Goal: Task Accomplishment & Management: Use online tool/utility

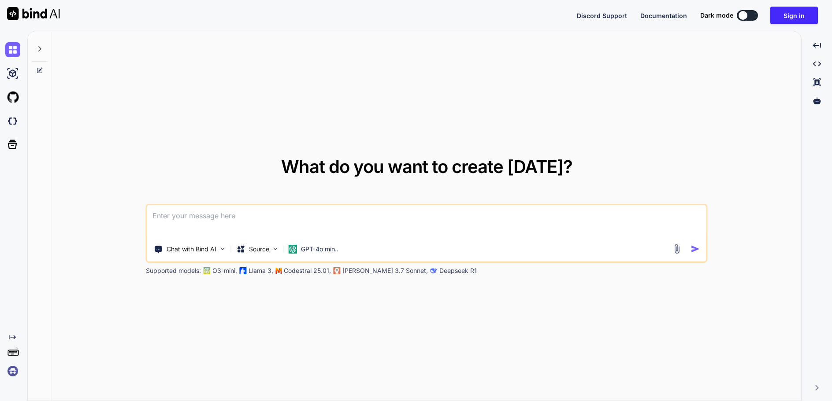
click at [284, 137] on div "What do you want to create today? Chat with Bind AI Source GPT-4o min.. Support…" at bounding box center [426, 216] width 749 height 370
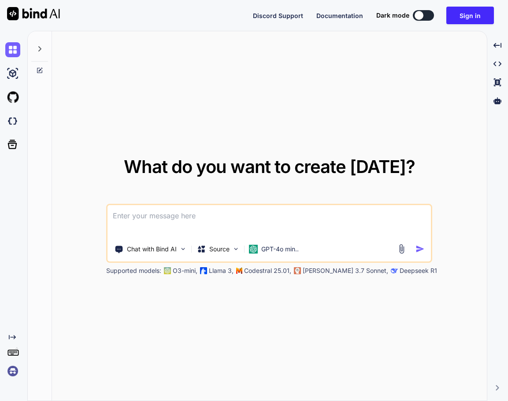
click at [173, 90] on div "What do you want to create today? Chat with Bind AI Source GPT-4o min.. Support…" at bounding box center [269, 216] width 435 height 370
click at [399, 113] on div "What do you want to create today? Chat with Bind AI Source GPT-4o min.. Support…" at bounding box center [269, 216] width 435 height 370
click at [387, 105] on div "What do you want to create today? Chat with Bind AI Source GPT-4o min.. Support…" at bounding box center [269, 216] width 435 height 370
click at [309, 66] on div "What do you want to create today? Chat with Bind AI Source GPT-4o min.. Support…" at bounding box center [269, 216] width 435 height 370
click at [167, 217] on textarea at bounding box center [268, 221] width 323 height 33
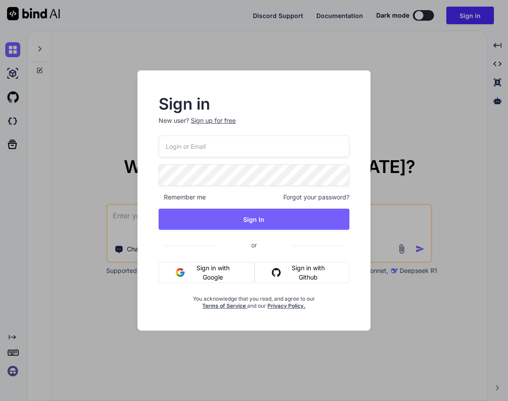
click at [467, 116] on div "Sign in New user? Sign up for free Remember me Forgot your password? Sign In or…" at bounding box center [254, 200] width 508 height 401
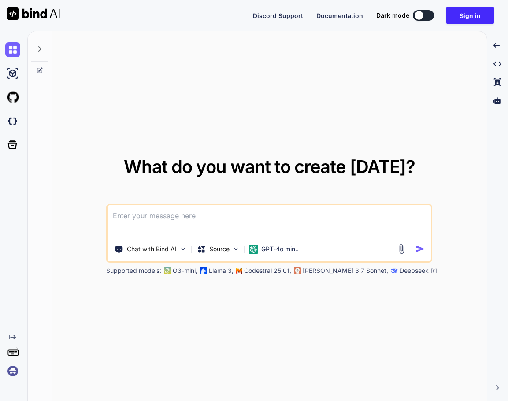
click at [179, 217] on textarea at bounding box center [268, 221] width 323 height 33
click at [11, 68] on img at bounding box center [12, 73] width 15 height 15
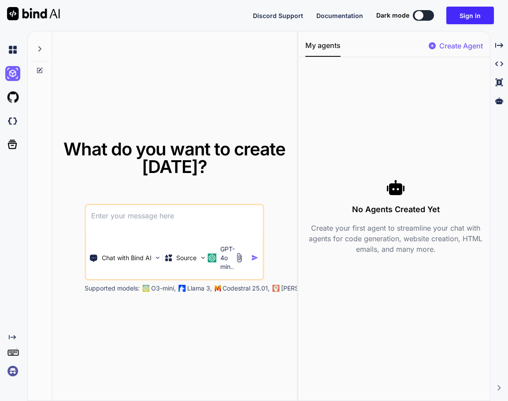
click at [166, 209] on textarea at bounding box center [174, 221] width 177 height 33
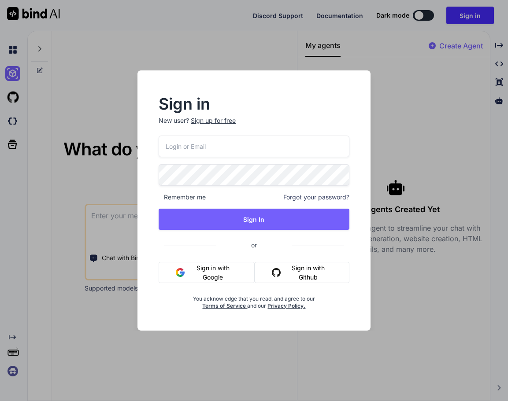
click at [232, 275] on button "Sign in with Google" at bounding box center [207, 272] width 96 height 21
click at [220, 276] on button "Sign in with Google" at bounding box center [207, 272] width 96 height 21
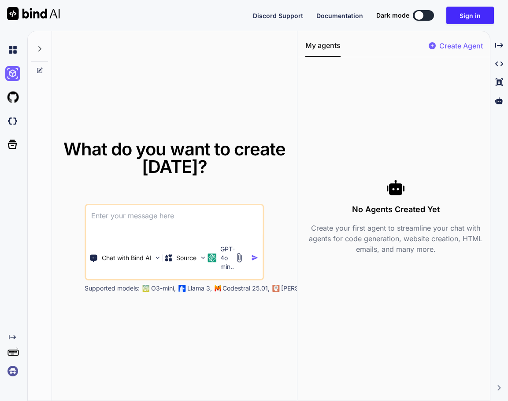
click at [117, 229] on textarea at bounding box center [174, 221] width 177 height 33
click at [124, 214] on textarea at bounding box center [174, 221] width 177 height 33
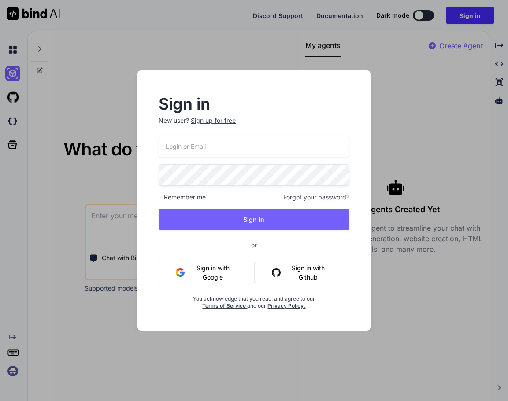
click at [204, 272] on button "Sign in with Google" at bounding box center [207, 272] width 96 height 21
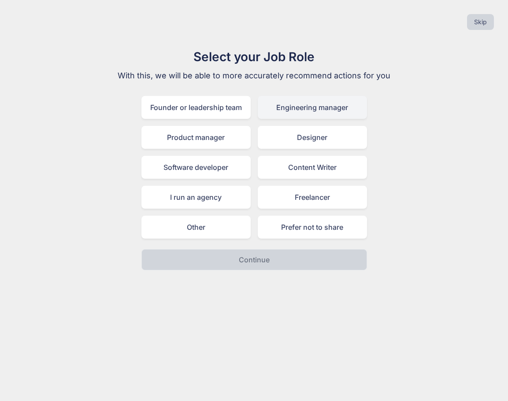
click at [307, 111] on div "Engineering manager" at bounding box center [312, 107] width 109 height 23
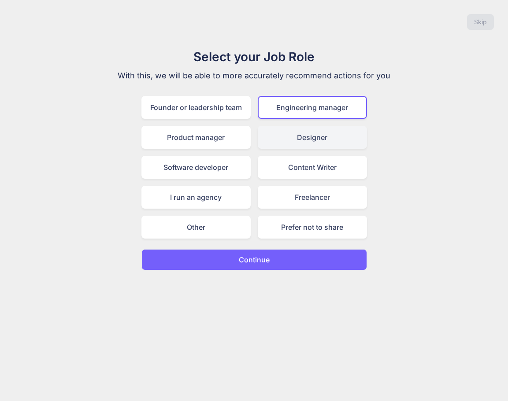
click at [297, 133] on div "Designer" at bounding box center [312, 137] width 109 height 23
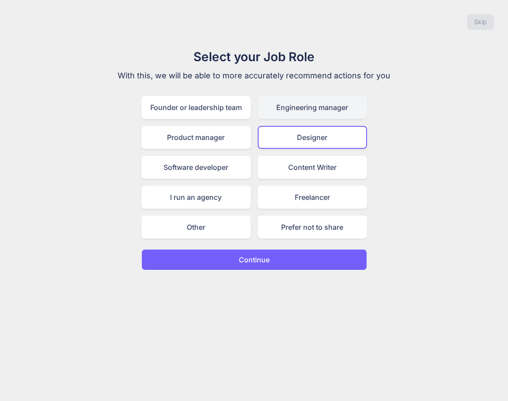
click at [289, 112] on div "Engineering manager" at bounding box center [312, 107] width 109 height 23
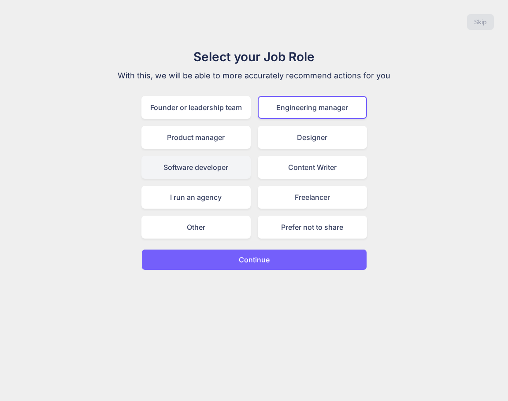
click at [213, 170] on div "Software developer" at bounding box center [195, 167] width 109 height 23
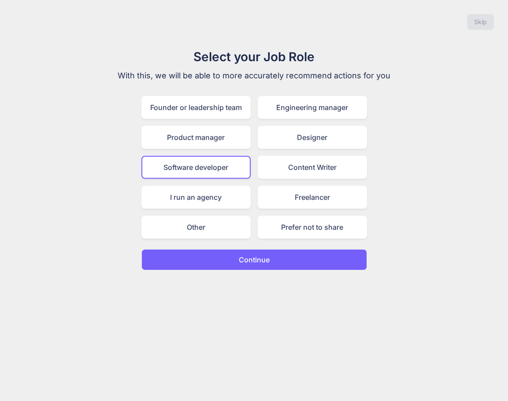
click at [309, 262] on button "Continue" at bounding box center [254, 259] width 226 height 21
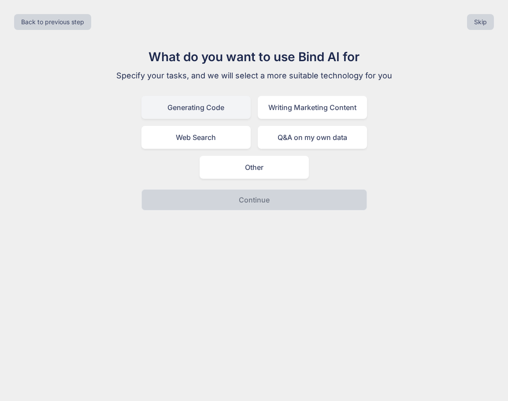
click at [228, 109] on div "Generating Code" at bounding box center [195, 107] width 109 height 23
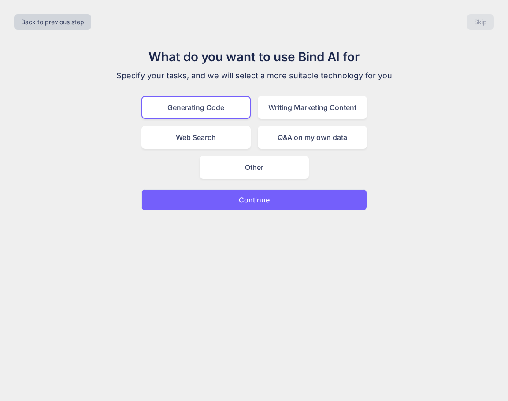
click at [281, 203] on button "Continue" at bounding box center [254, 199] width 226 height 21
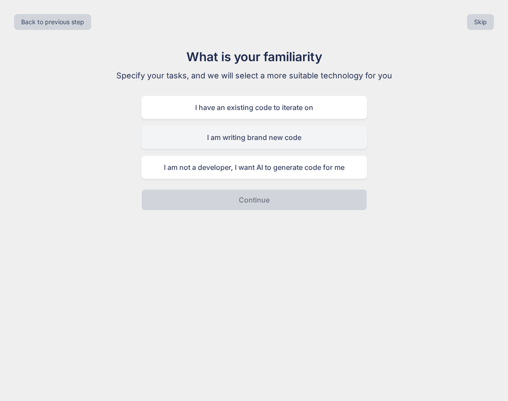
click at [286, 141] on div "I am writing brand new code" at bounding box center [254, 137] width 226 height 23
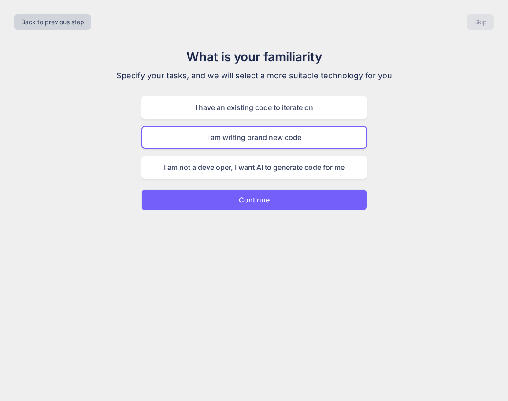
click at [279, 198] on button "Continue" at bounding box center [254, 199] width 226 height 21
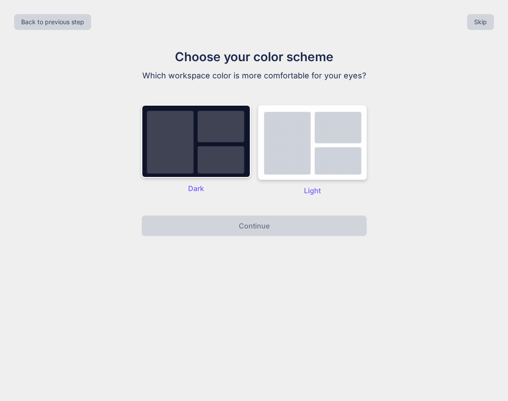
click at [289, 162] on img at bounding box center [312, 142] width 109 height 75
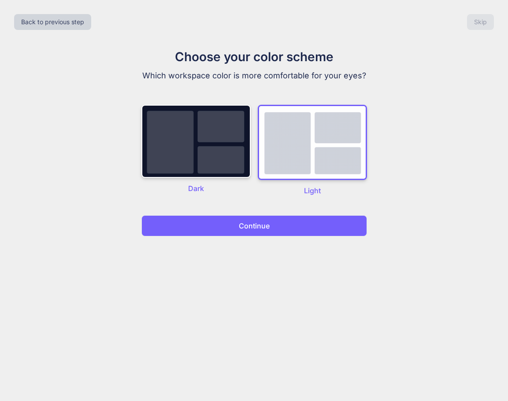
click at [275, 228] on button "Continue" at bounding box center [254, 225] width 226 height 21
click at [276, 228] on button "Continue" at bounding box center [254, 225] width 226 height 21
click at [232, 163] on img at bounding box center [195, 141] width 109 height 73
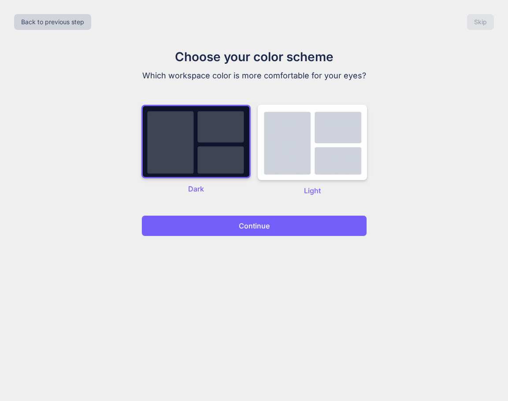
click at [262, 233] on button "Continue" at bounding box center [254, 225] width 226 height 21
click at [70, 26] on button "Back to previous step" at bounding box center [52, 22] width 77 height 16
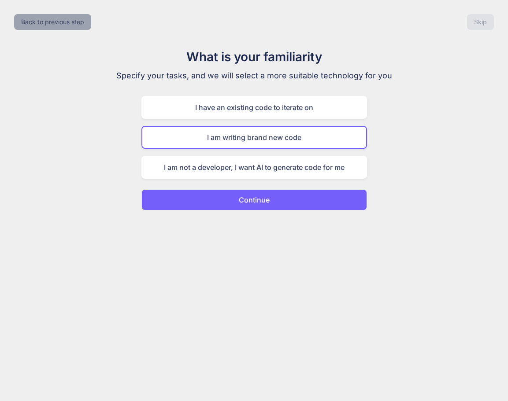
click at [70, 26] on button "Back to previous step" at bounding box center [52, 22] width 77 height 16
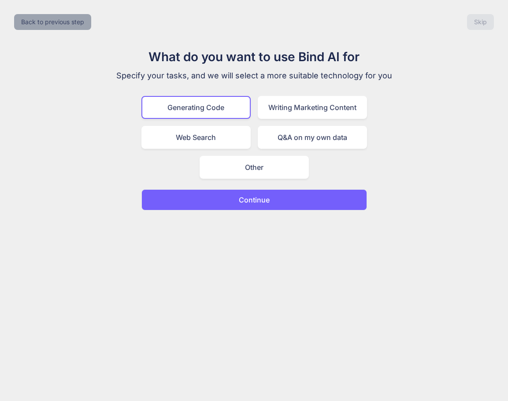
click at [70, 26] on button "Back to previous step" at bounding box center [52, 22] width 77 height 16
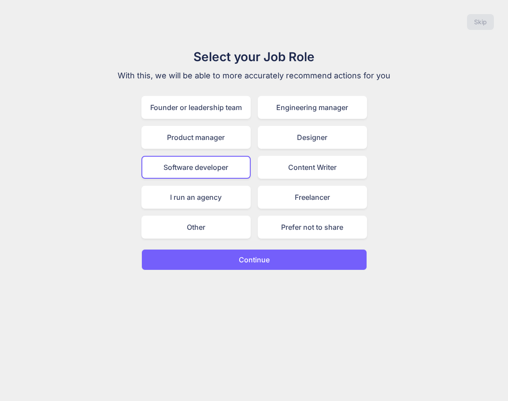
click at [70, 26] on div "Skip" at bounding box center [254, 22] width 494 height 30
click at [273, 267] on button "Continue" at bounding box center [254, 259] width 226 height 21
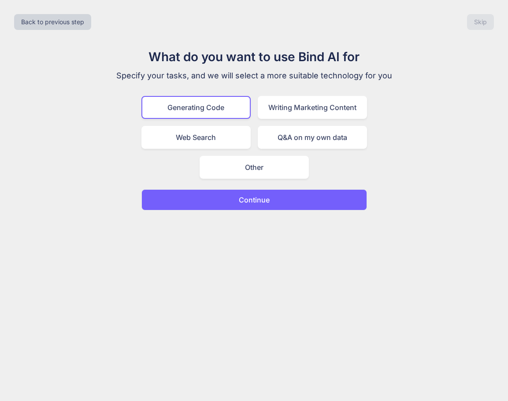
click at [276, 203] on button "Continue" at bounding box center [254, 199] width 226 height 21
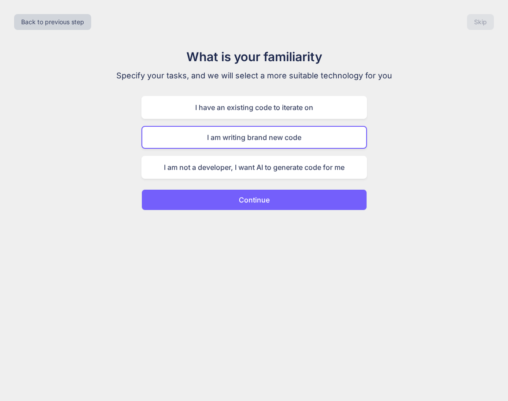
click at [276, 203] on button "Continue" at bounding box center [254, 199] width 226 height 21
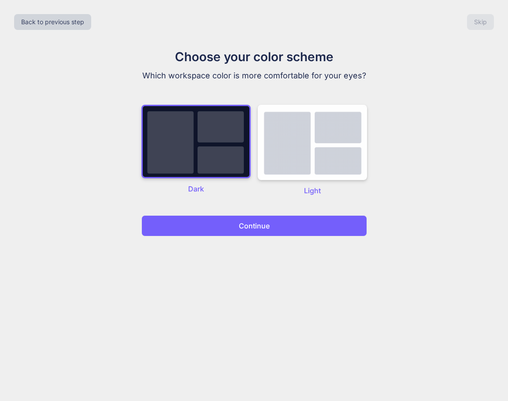
click at [264, 223] on p "Continue" at bounding box center [254, 226] width 31 height 11
click at [276, 224] on button "Continue" at bounding box center [254, 225] width 226 height 21
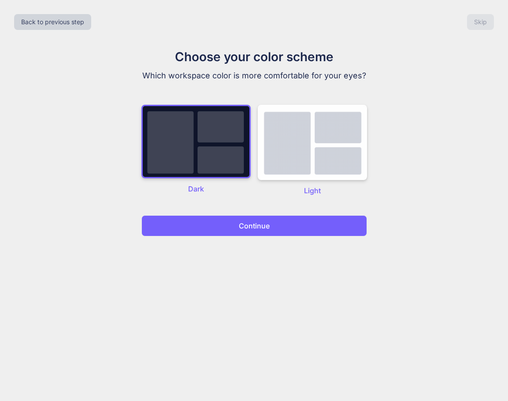
click at [276, 224] on button "Continue" at bounding box center [254, 225] width 226 height 21
click at [341, 147] on img at bounding box center [312, 142] width 109 height 75
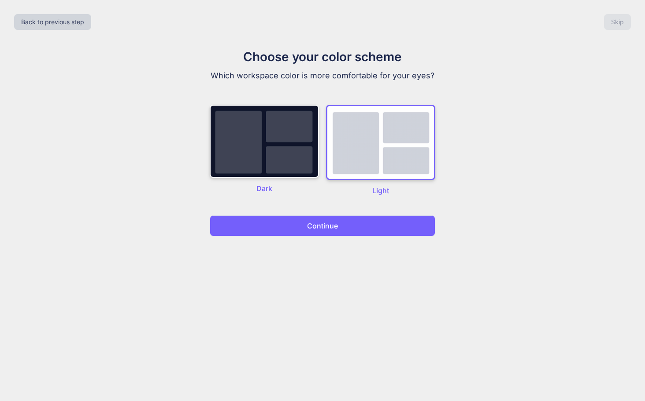
click at [401, 226] on button "Continue" at bounding box center [323, 225] width 226 height 21
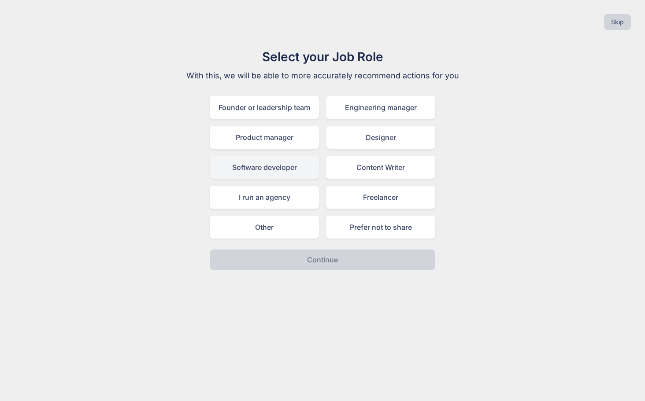
click at [288, 169] on div "Software developer" at bounding box center [264, 167] width 109 height 23
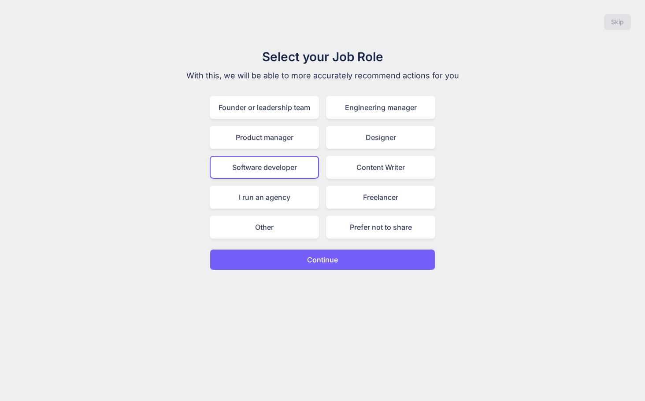
click at [322, 264] on p "Continue" at bounding box center [322, 260] width 31 height 11
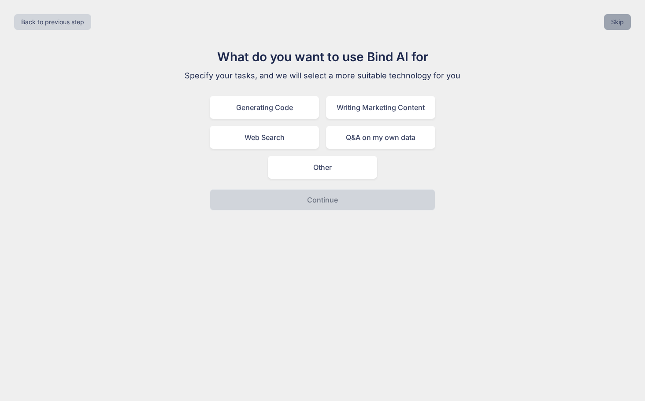
click at [624, 22] on button "Skip" at bounding box center [617, 22] width 27 height 16
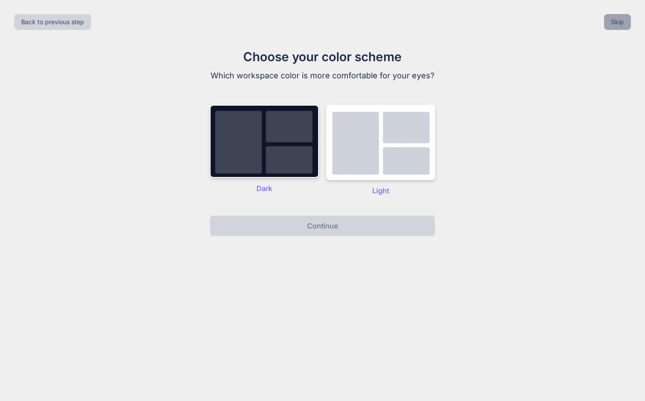
click at [624, 22] on button "Skip" at bounding box center [617, 22] width 27 height 16
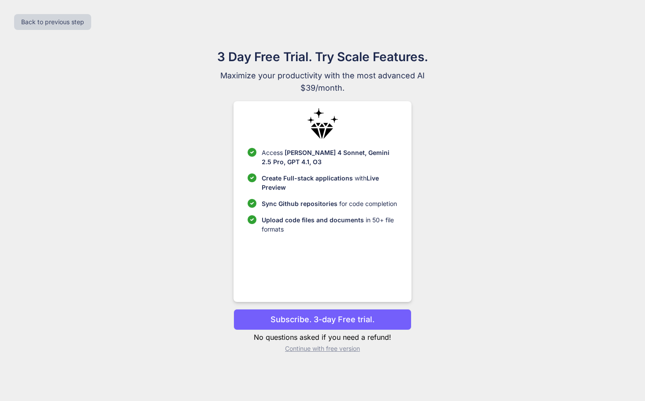
click at [316, 320] on p "Subscribe. 3-day Free trial." at bounding box center [322, 320] width 104 height 12
click at [364, 320] on p "Subscribe. 3-day Free trial." at bounding box center [322, 320] width 104 height 12
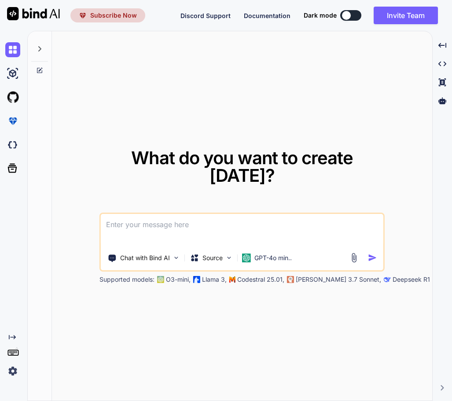
drag, startPoint x: 85, startPoint y: 321, endPoint x: 87, endPoint y: 317, distance: 4.9
click at [87, 317] on div "What do you want to create [DATE]? Chat with Bind AI Source GPT-4o min.. Suppor…" at bounding box center [242, 216] width 381 height 370
click at [15, 377] on img at bounding box center [12, 371] width 15 height 15
type textarea "x"
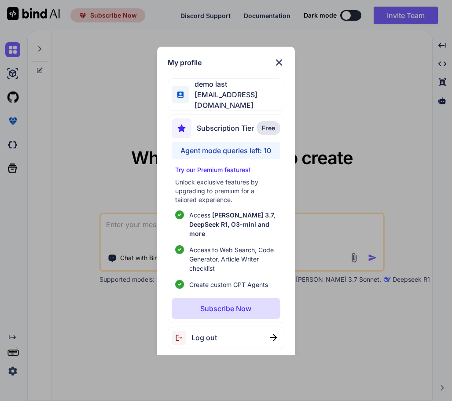
click at [213, 304] on p "Subscribe Now" at bounding box center [225, 309] width 51 height 11
click at [212, 304] on p "Subscribe Now" at bounding box center [225, 309] width 51 height 11
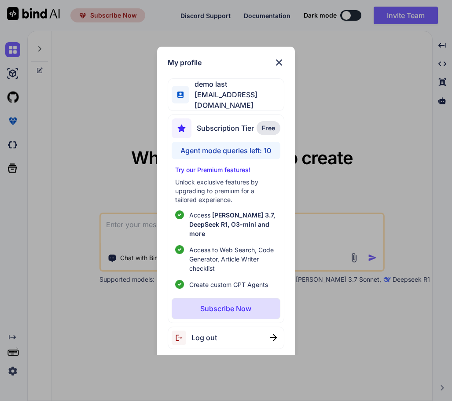
click at [212, 304] on p "Subscribe Now" at bounding box center [225, 309] width 51 height 11
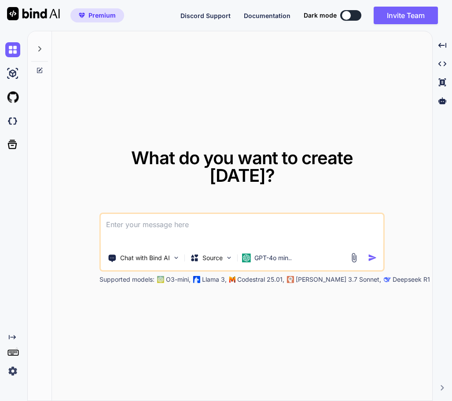
type textarea "x"
click at [149, 222] on textarea at bounding box center [242, 230] width 283 height 33
type textarea "h"
type textarea "x"
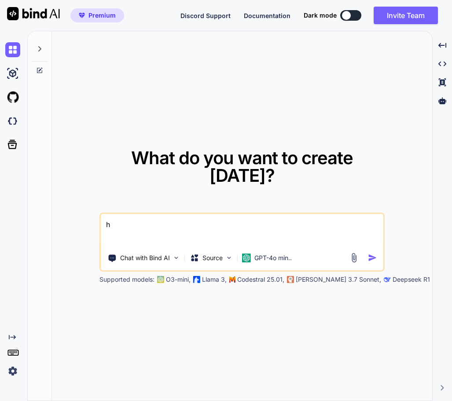
type textarea "hu"
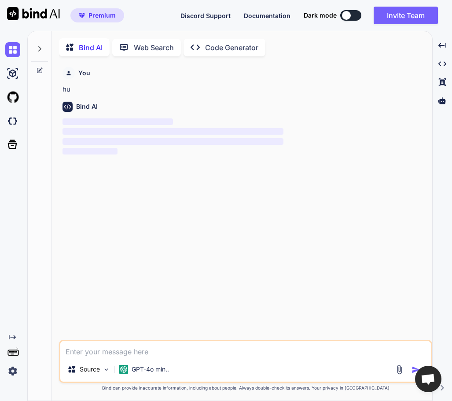
scroll to position [4, 0]
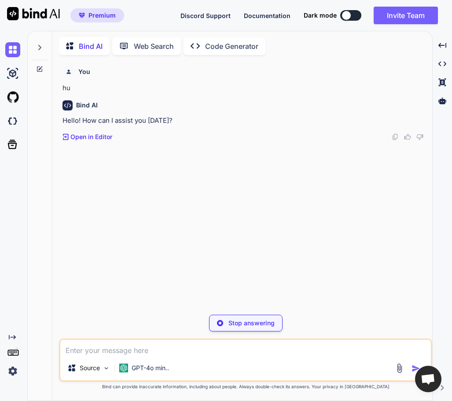
type textarea "x"
click at [115, 349] on textarea at bounding box center [245, 348] width 371 height 16
type textarea "g"
type textarea "x"
type textarea "gi"
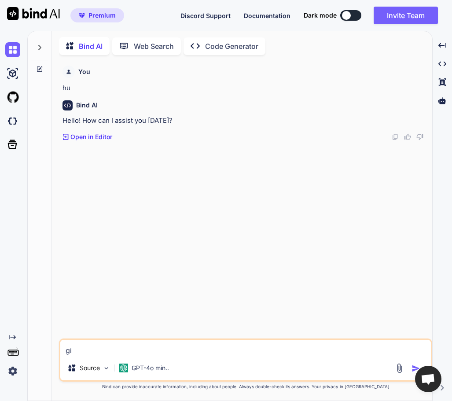
type textarea "x"
type textarea "giv"
type textarea "x"
type textarea "give"
type textarea "x"
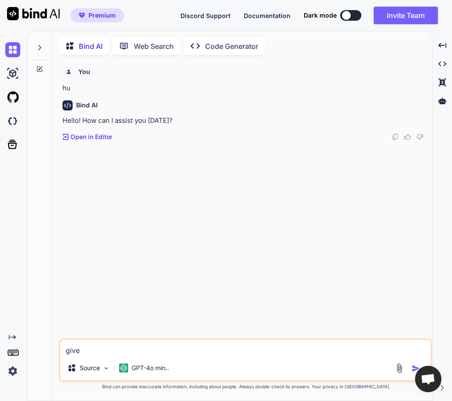
type textarea "give m"
type textarea "x"
type textarea "give me"
type textarea "x"
type textarea "give me f"
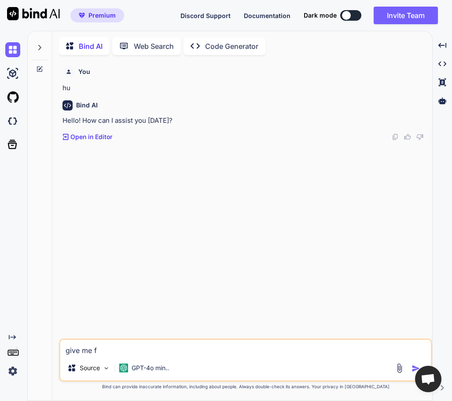
type textarea "x"
type textarea "give me fun"
type textarea "x"
type textarea "give me funct"
type textarea "x"
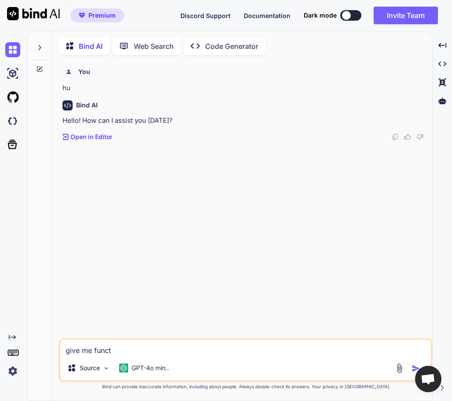
type textarea "give me functi"
type textarea "x"
type textarea "give me function"
type textarea "x"
type textarea "give me function"
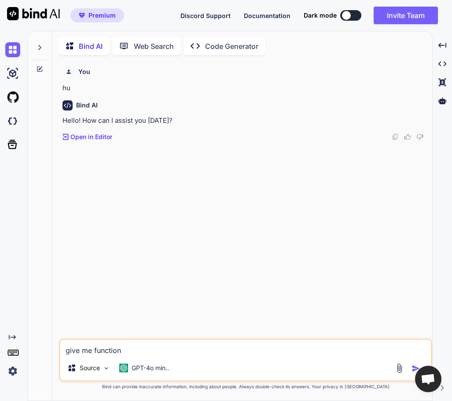
type textarea "x"
type textarea "give me function i"
type textarea "x"
type textarea "give me function in"
type textarea "x"
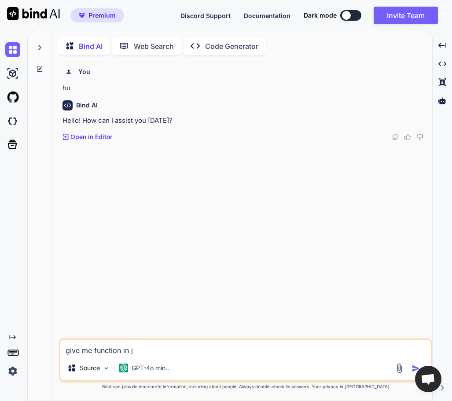
type textarea "give me function in js"
type textarea "x"
type textarea "give me function in js"
type textarea "x"
type textarea "give me function in js do"
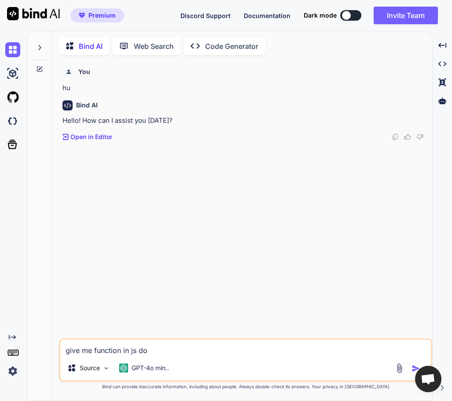
type textarea "x"
type textarea "give me function in js dor"
type textarea "x"
type textarea "give me function in js dor"
type textarea "x"
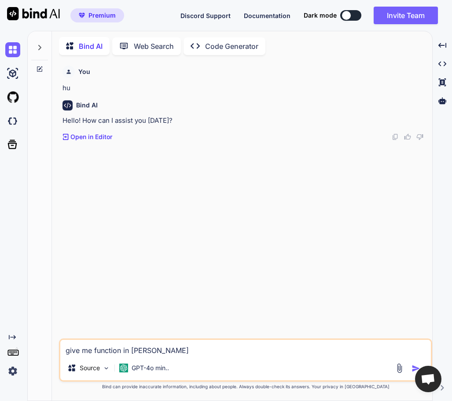
type textarea "give me function in js do"
type textarea "x"
type textarea "give me function in js d"
type textarea "x"
type textarea "give me function in js"
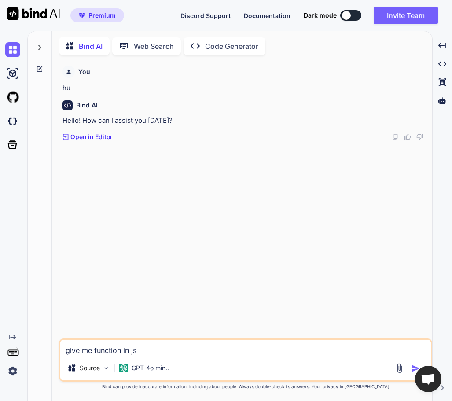
type textarea "x"
type textarea "give me function in js f"
type textarea "x"
type textarea "give me function in js fo"
type textarea "x"
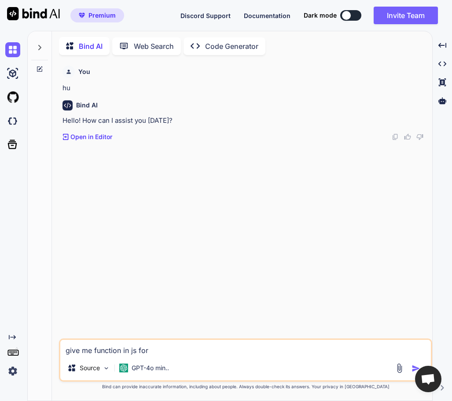
type textarea "give me function in js for"
type textarea "x"
type textarea "give me function in js for t"
type textarea "x"
type textarea "give me function in js for tw"
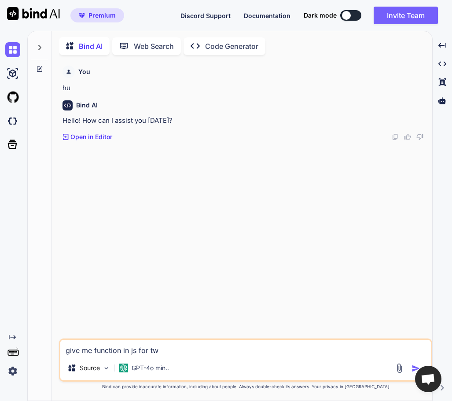
type textarea "x"
type textarea "give me function in js for two"
type textarea "x"
type textarea "give me function in js for twosy"
type textarea "x"
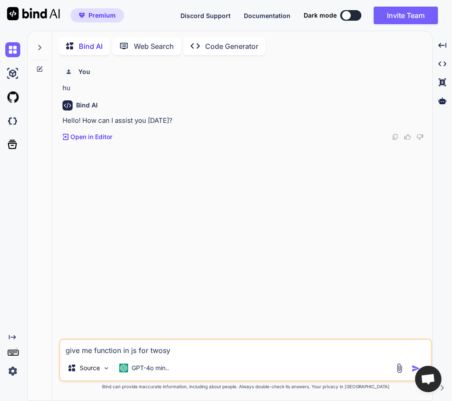
type textarea "give me function in js for twos"
type textarea "x"
type textarea "give me function in js for two"
type textarea "x"
type textarea "give me function in js for twoS"
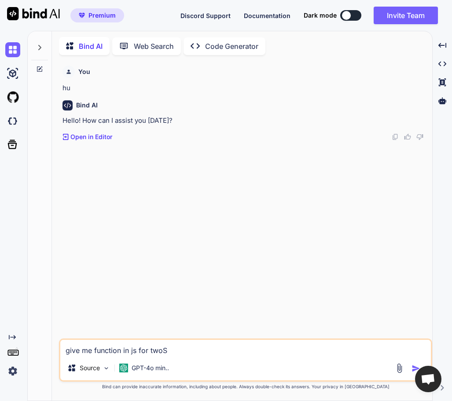
type textarea "x"
type textarea "give me function in js for twoSu"
type textarea "x"
type textarea "give me function in js for twoSum"
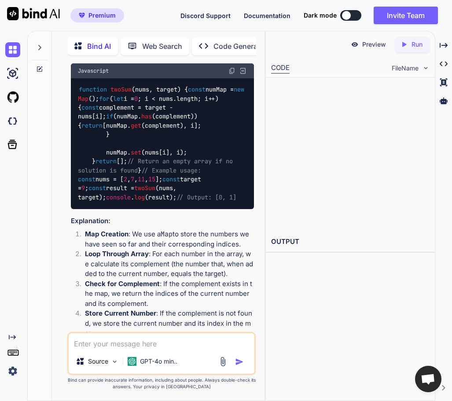
scroll to position [193, 0]
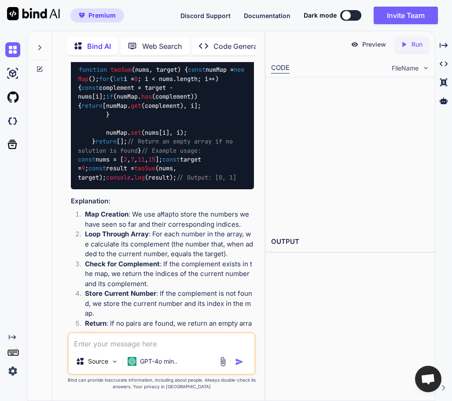
click at [135, 336] on textarea at bounding box center [162, 341] width 186 height 16
click at [132, 345] on textarea at bounding box center [162, 341] width 186 height 16
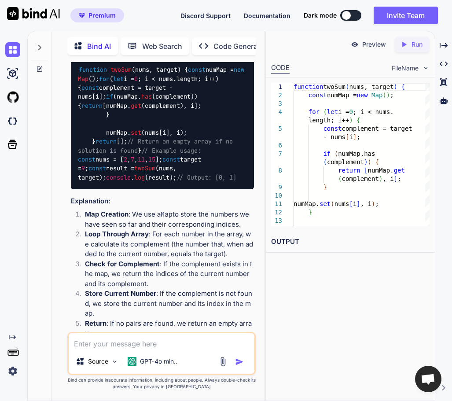
click at [422, 43] on p "Run" at bounding box center [417, 44] width 11 height 9
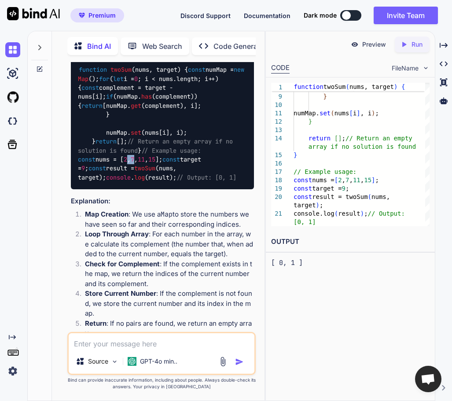
drag, startPoint x: 143, startPoint y: 231, endPoint x: 131, endPoint y: 231, distance: 11.5
click at [131, 182] on code "function twoSum ( nums, target ) { const numMap = new Map (); for ( let i = 0 ;…" at bounding box center [163, 123] width 170 height 117
click at [119, 341] on textarea at bounding box center [162, 341] width 186 height 16
click at [141, 344] on textarea at bounding box center [162, 341] width 186 height 16
type textarea "x"
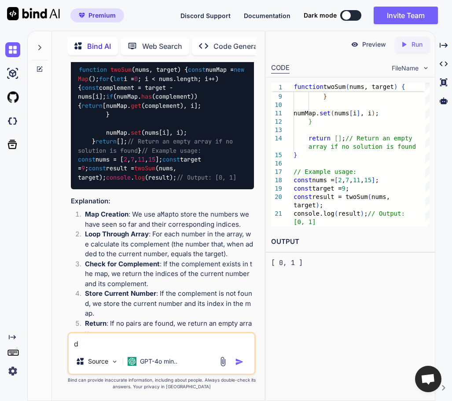
type textarea "di"
type textarea "x"
type textarea "d"
type textarea "x"
type textarea "do"
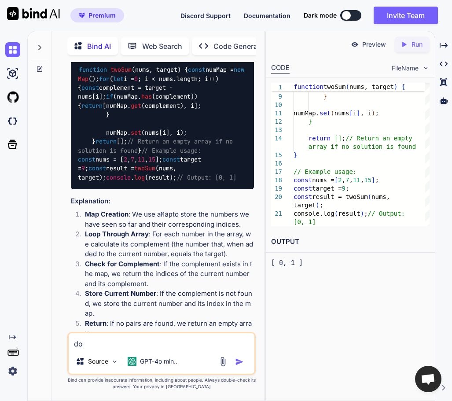
type textarea "x"
type textarea "do o"
type textarea "x"
type textarea "do"
type textarea "x"
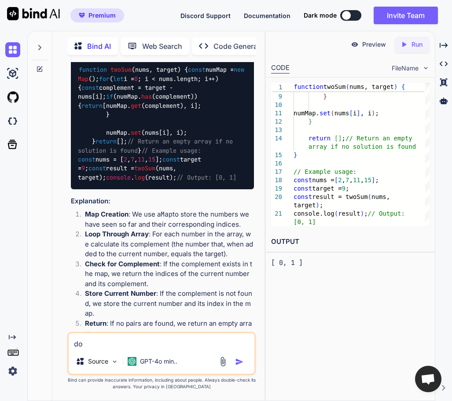
type textarea "do n"
type textarea "x"
type textarea "do no"
type textarea "x"
type textarea "do not"
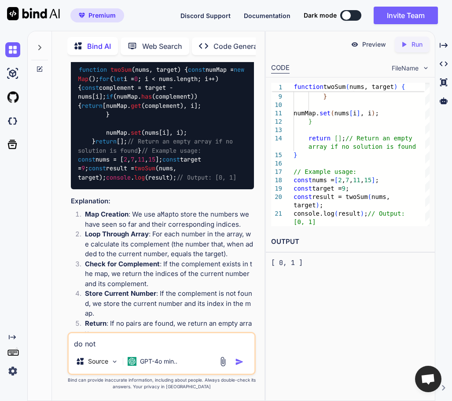
type textarea "x"
type textarea "do not us"
type textarea "x"
type textarea "do not use"
type textarea "x"
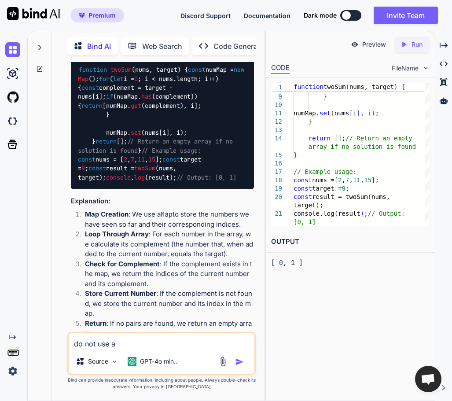
type textarea "do not use an"
type textarea "x"
type textarea "do not use ant"
type textarea "x"
type textarea "do not use an"
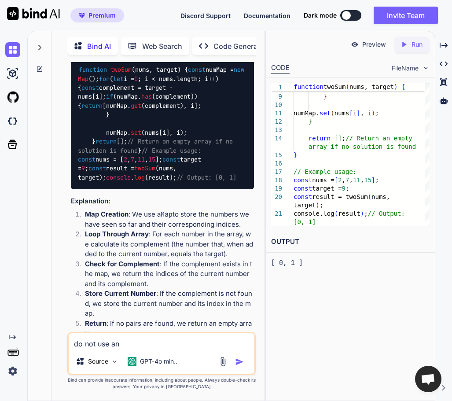
type textarea "x"
type textarea "do not use any"
type textarea "x"
type textarea "do not use any"
type textarea "x"
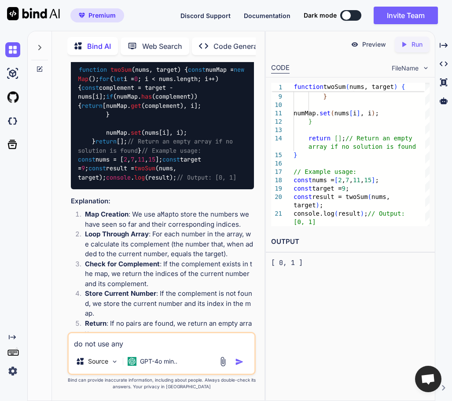
type textarea "do not use any e"
type textarea "x"
type textarea "do not use any ex"
type textarea "x"
type textarea "do not use any ext"
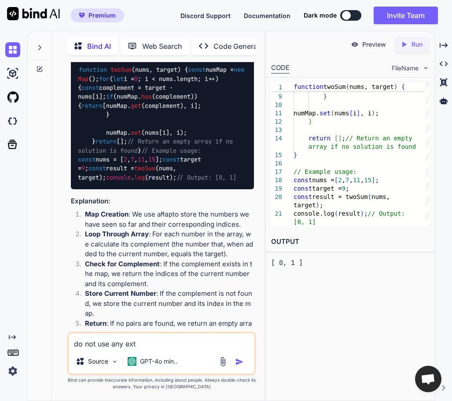
type textarea "x"
type textarea "do not use any extar"
type textarea "x"
type textarea "do not use any extar"
type textarea "x"
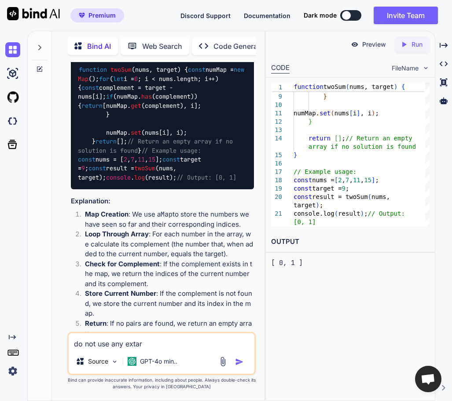
type textarea "do not use any extar"
type textarea "x"
type textarea "do not use any exta"
type textarea "x"
type textarea "do not use any ext"
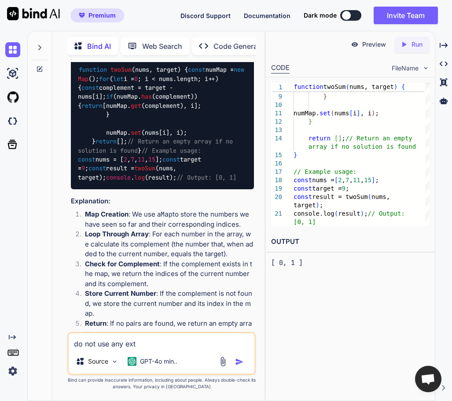
type textarea "x"
type textarea "do not use any extr"
type textarea "x"
type textarea "do not use any extra"
type textarea "x"
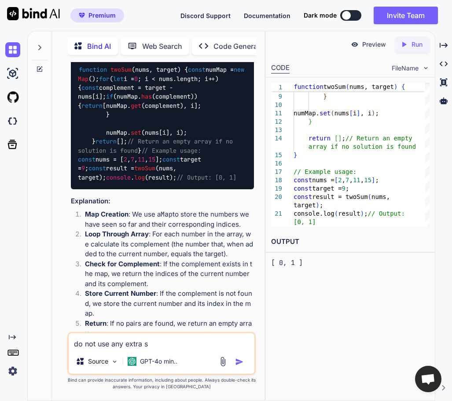
type textarea "do not use any extra so"
type textarea "x"
type textarea "do not use any extra soa"
type textarea "x"
type textarea "do not use any extra soac"
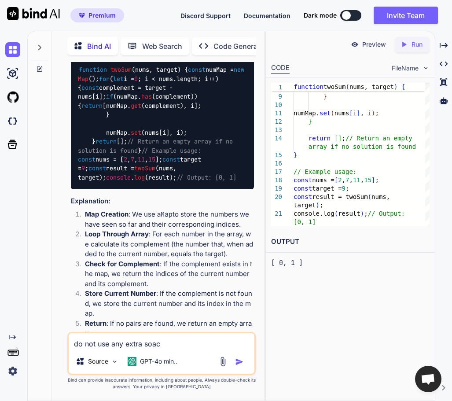
type textarea "x"
type textarea "do not use any extra soac"
type textarea "x"
type textarea "do not use any extra soa"
type textarea "x"
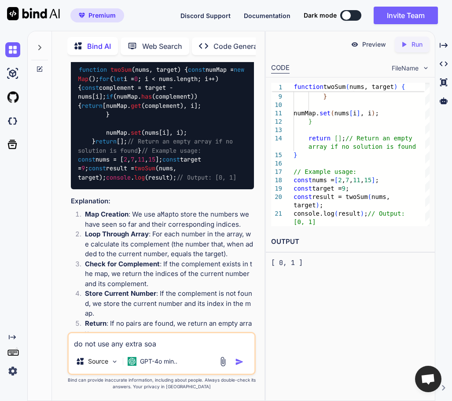
type textarea "do not use any extra so"
type textarea "x"
type textarea "do not use any extra s"
type textarea "x"
type textarea "do not use any extra sp"
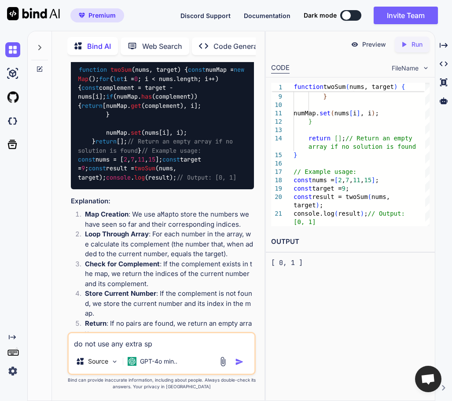
type textarea "x"
type textarea "do not use any extra spa"
type textarea "x"
type textarea "do not use any extra spac"
type textarea "x"
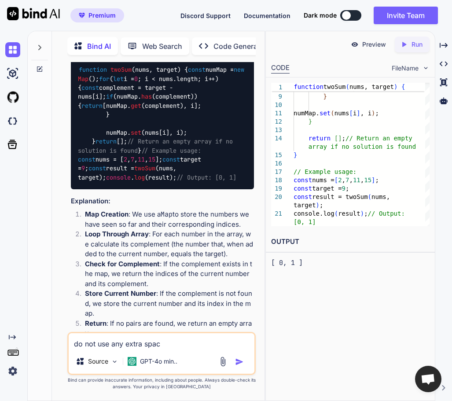
type textarea "do not use any extra space"
type textarea "x"
type textarea "do not use any extra space"
type textarea "x"
type textarea "do not use any extra space i"
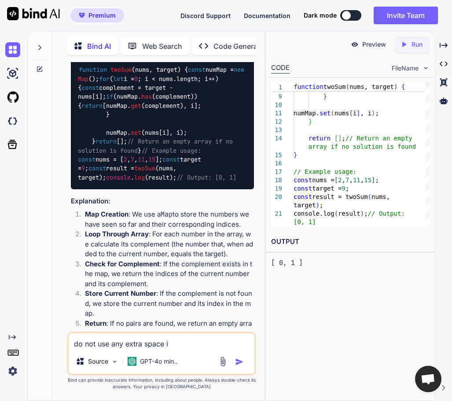
type textarea "x"
type textarea "do not use any extra space ir"
type textarea "x"
type textarea "do not use any extra space ir"
type textarea "x"
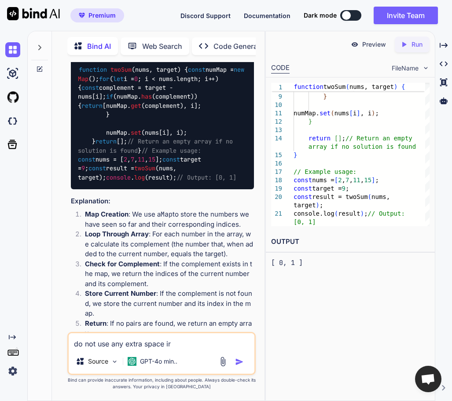
type textarea "do not use any extra space i"
type textarea "x"
type textarea "do not use any extra space"
type textarea "x"
type textarea "do not use any extra space o"
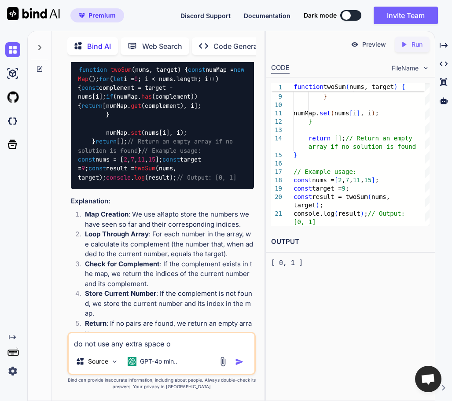
type textarea "x"
type textarea "do not use any extra space or"
type textarea "x"
type textarea "do not use any extra space or an"
type textarea "x"
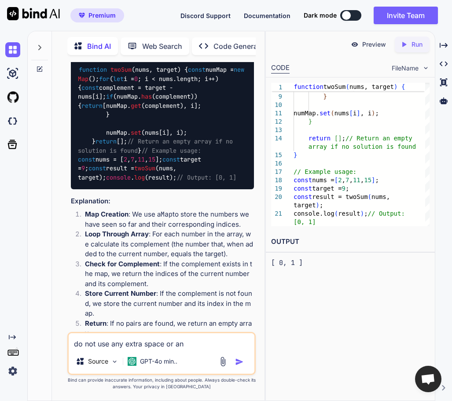
type textarea "do not use any extra space or any"
type textarea "x"
type textarea "do not use any extra space or any"
type textarea "x"
type textarea "do not use any extra space or any i"
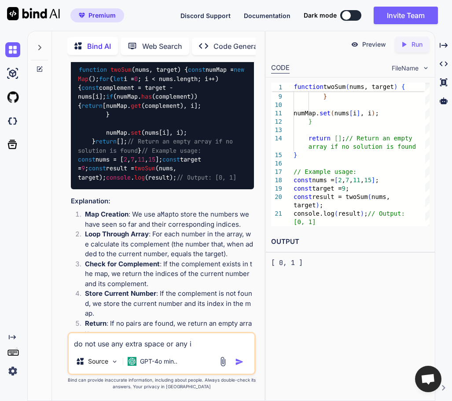
type textarea "x"
type textarea "do not use any extra space or any in"
type textarea "x"
type textarea "do not use any extra space or any inb"
type textarea "x"
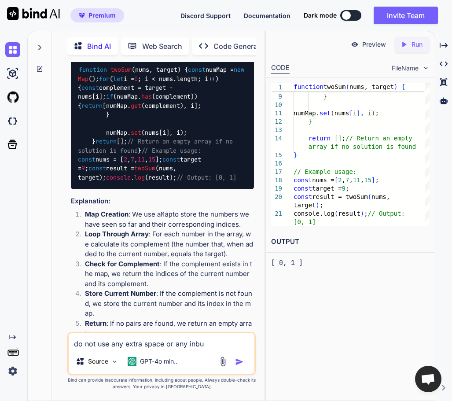
type textarea "do not use any extra space or any inbui"
type textarea "x"
type textarea "do not use any extra space or any inbuil"
type textarea "x"
type textarea "do not use any extra space or any inbuild"
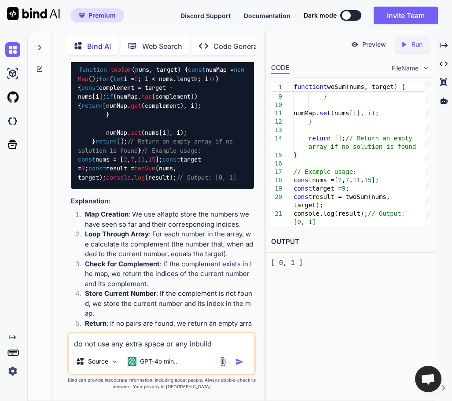
type textarea "x"
type textarea "do not use any extra space or any inbuild m"
type textarea "x"
type textarea "do not use any extra space or any inbuild m"
type textarea "x"
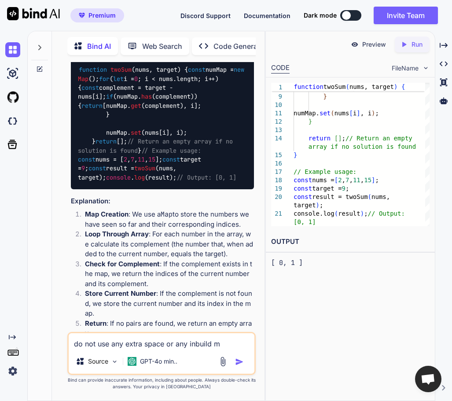
type textarea "do not use any extra space or any inbuild me"
type textarea "x"
type textarea "do not use any extra space or any inbuild met"
type textarea "x"
type textarea "do not use any extra space or any inbuild meth"
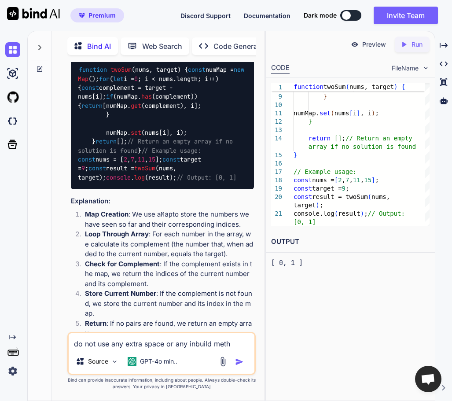
type textarea "x"
type textarea "do not use any extra space or any inbuild metho"
type textarea "x"
type textarea "do not use any extra space or any inbuild method"
type textarea "x"
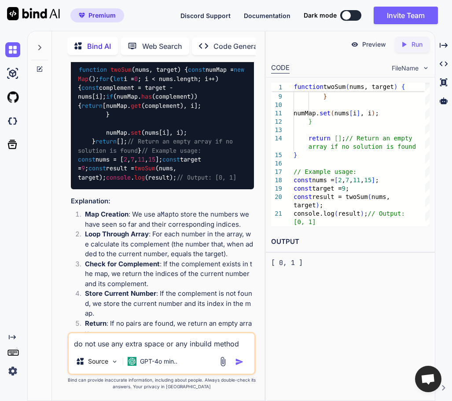
type textarea "do not use any extra space or any inbuild methods"
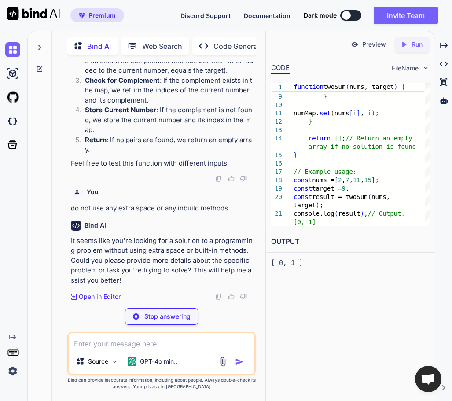
type textarea "x"
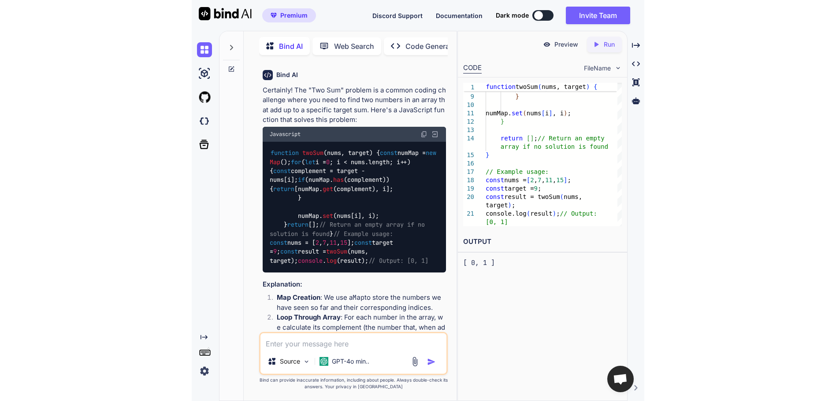
scroll to position [427, 0]
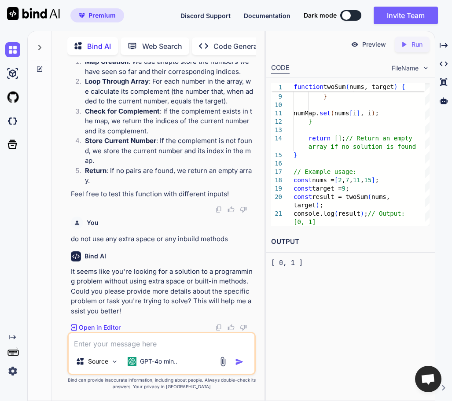
click at [101, 330] on p "Open in Editor" at bounding box center [100, 327] width 42 height 9
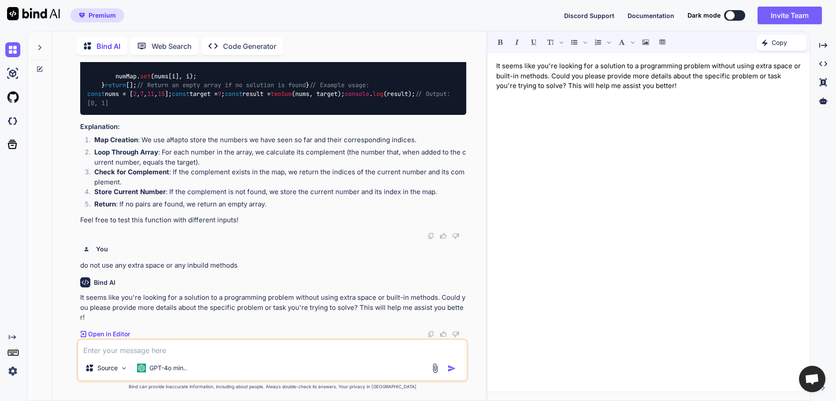
scroll to position [309, 0]
click at [196, 348] on textarea at bounding box center [272, 348] width 389 height 16
type textarea "for above twoSum function"
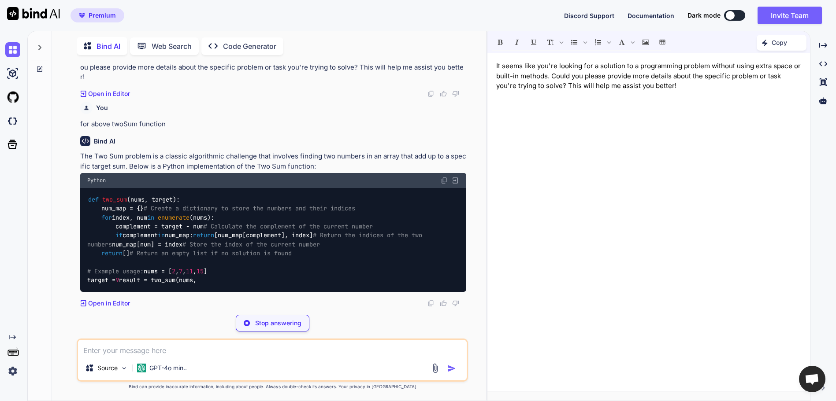
scroll to position [568, 0]
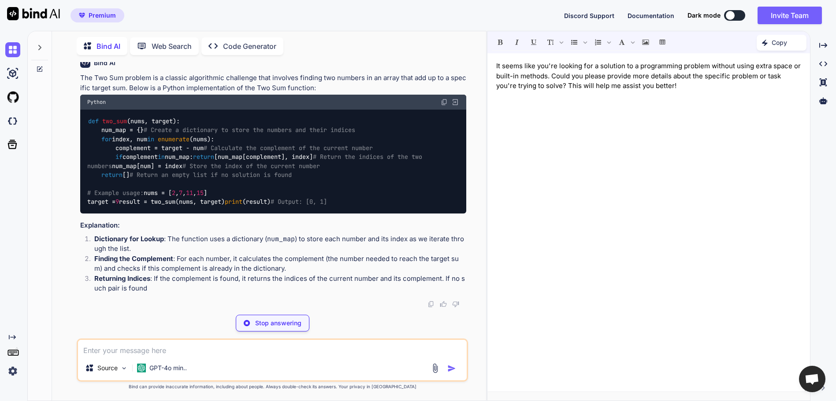
click at [180, 345] on textarea at bounding box center [272, 348] width 389 height 16
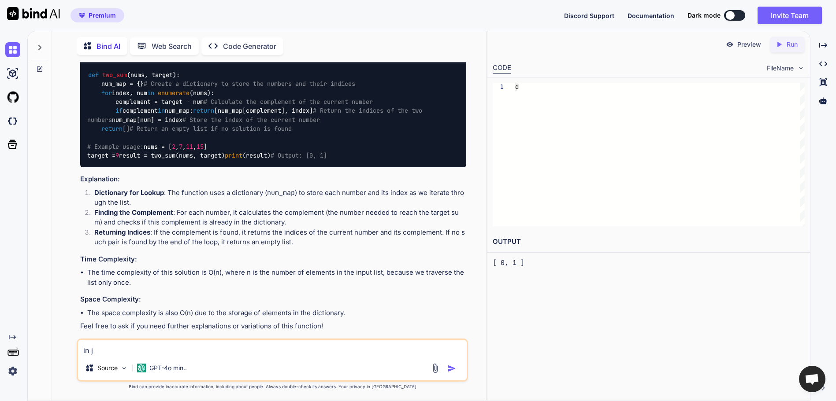
type textarea "in js"
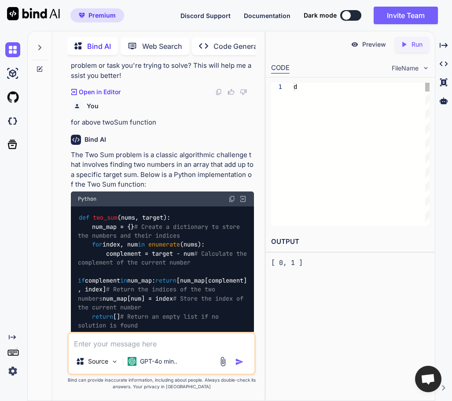
scroll to position [692, 0]
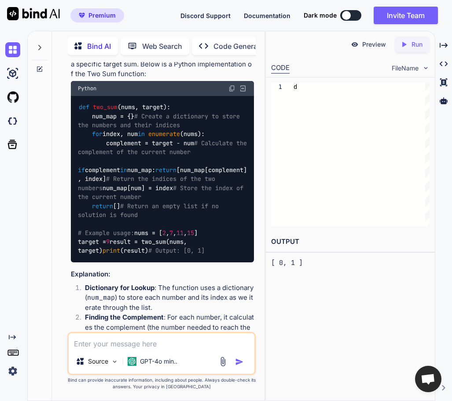
click at [145, 345] on textarea at bounding box center [162, 341] width 186 height 16
type textarea "hi"
click at [243, 362] on img "button" at bounding box center [239, 362] width 9 height 9
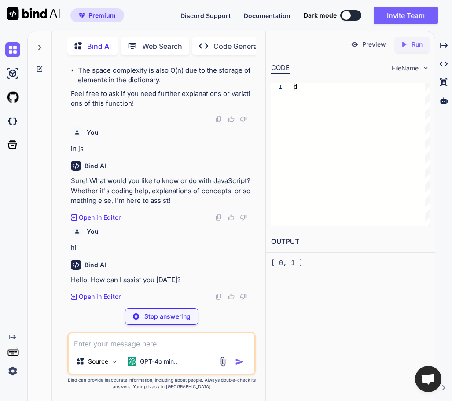
scroll to position [1157, 0]
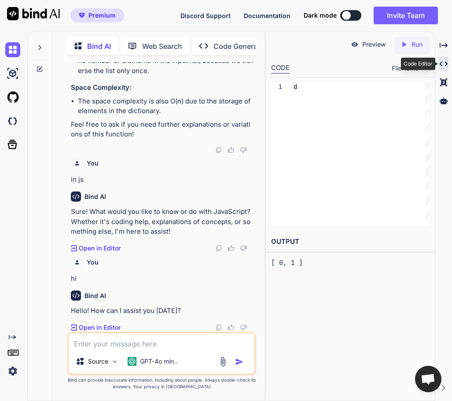
click at [443, 61] on icon "Created with Pixso." at bounding box center [444, 64] width 8 height 8
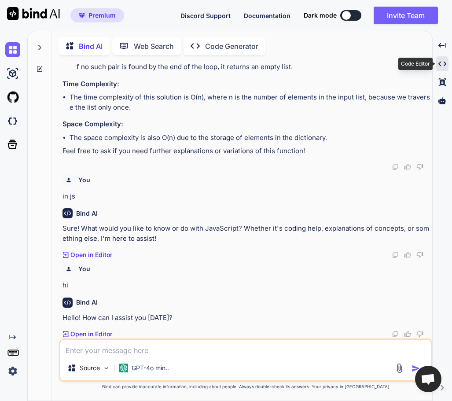
scroll to position [896, 0]
click at [442, 61] on icon "Created with Pixso." at bounding box center [443, 64] width 8 height 8
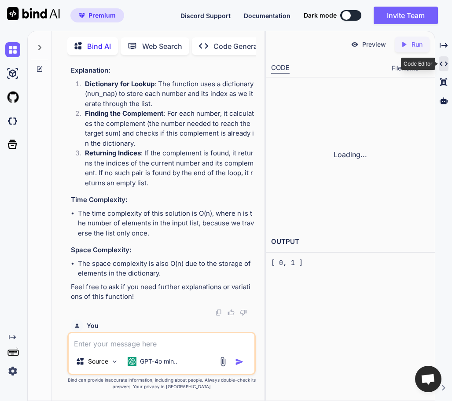
scroll to position [0, 0]
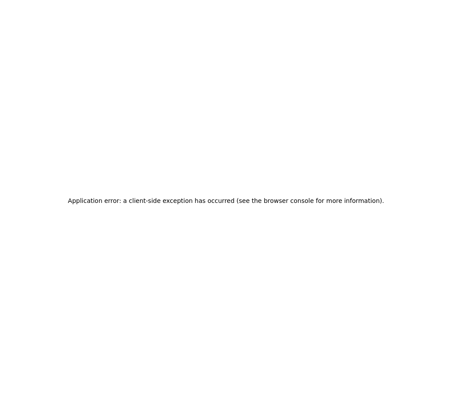
click at [442, 61] on div "Application error: a client-side exception has occurred (see the browser consol…" at bounding box center [226, 200] width 452 height 401
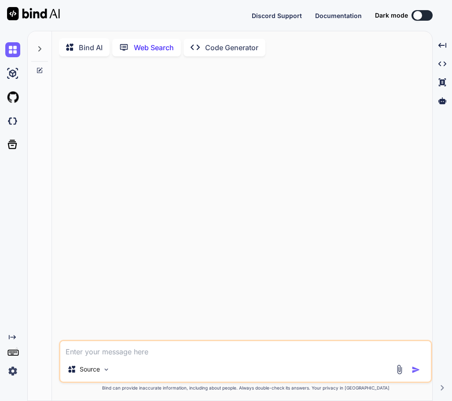
scroll to position [4, 0]
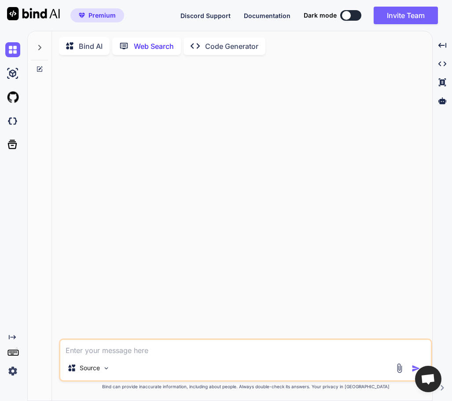
click at [137, 354] on textarea at bounding box center [245, 348] width 371 height 16
type textarea "x"
type textarea "h"
type textarea "x"
type textarea "hi"
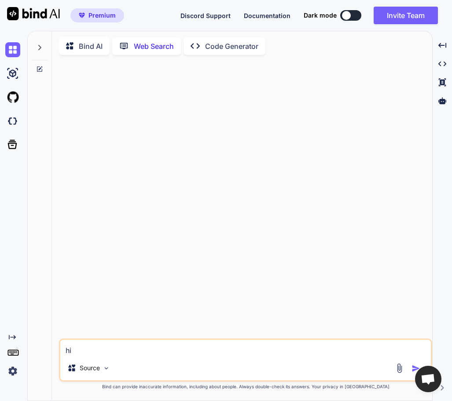
click at [411, 368] on div at bounding box center [410, 368] width 30 height 10
click at [126, 343] on textarea "hi" at bounding box center [245, 348] width 371 height 16
click at [416, 368] on img "button" at bounding box center [416, 368] width 9 height 9
type textarea "x"
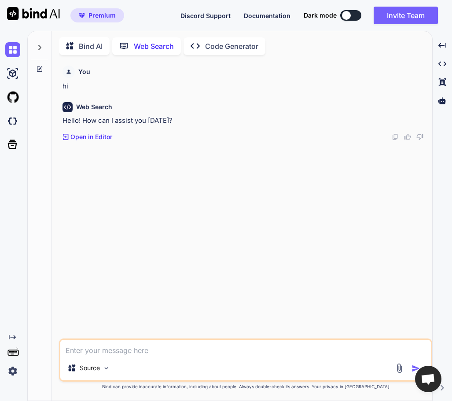
click at [220, 43] on p "Code Generator" at bounding box center [231, 46] width 53 height 11
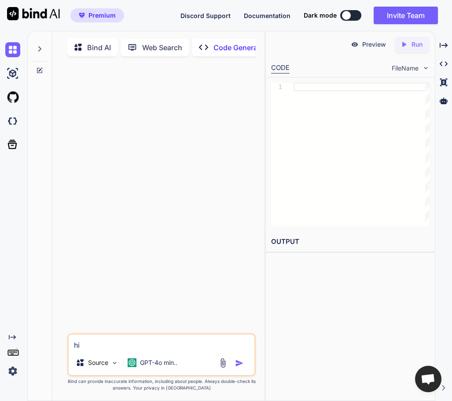
click at [121, 350] on textarea "hi" at bounding box center [162, 343] width 186 height 16
click at [243, 364] on img "button" at bounding box center [239, 363] width 9 height 9
type textarea "x"
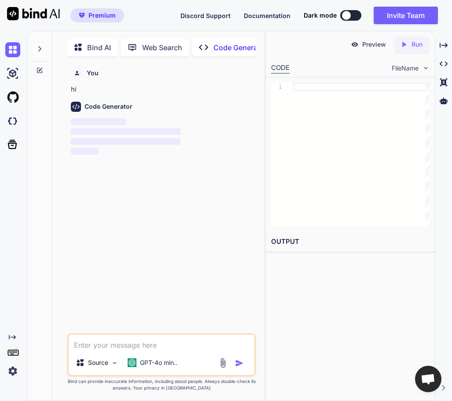
scroll to position [4, 0]
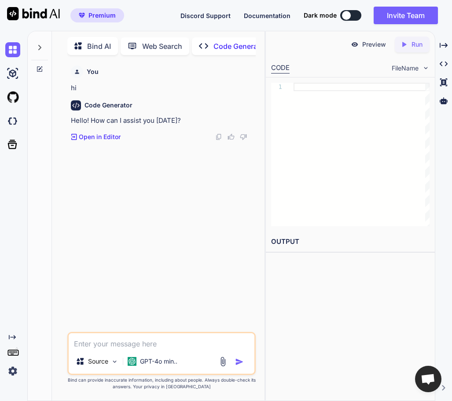
click at [316, 111] on div at bounding box center [362, 155] width 136 height 144
click at [11, 75] on img at bounding box center [12, 73] width 15 height 15
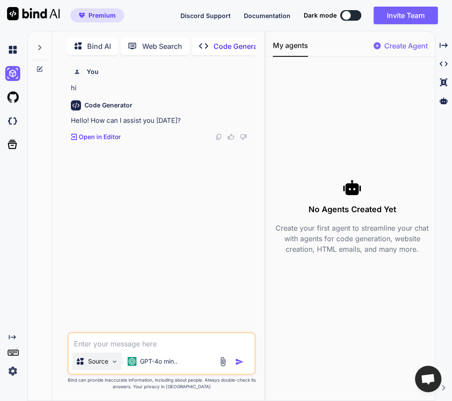
click at [110, 363] on div "Source" at bounding box center [97, 362] width 50 height 18
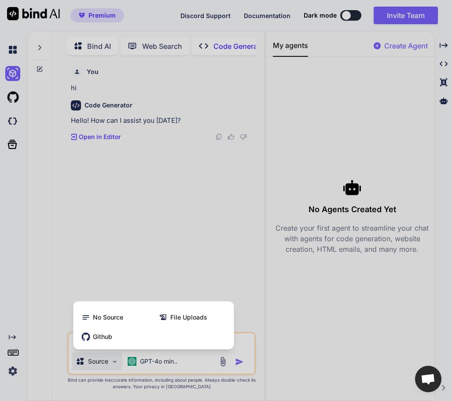
click at [108, 359] on div at bounding box center [226, 200] width 452 height 401
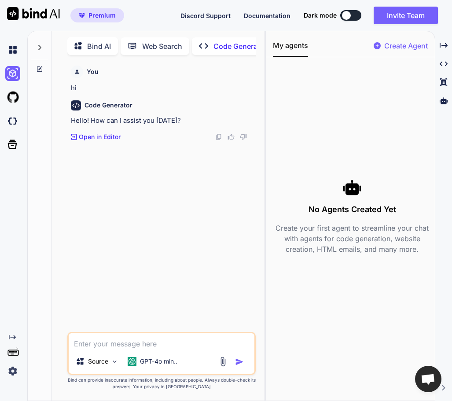
click at [108, 359] on p "Source" at bounding box center [98, 361] width 20 height 9
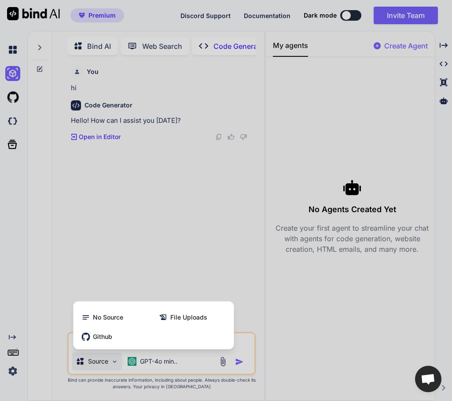
click at [115, 352] on div at bounding box center [226, 200] width 452 height 401
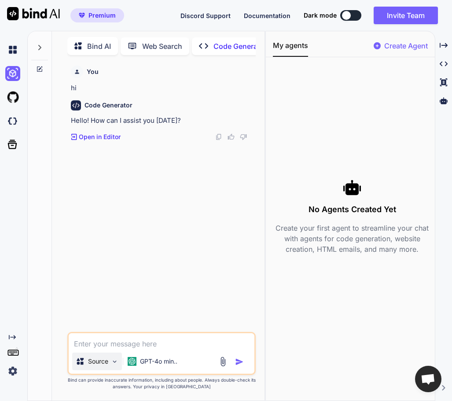
click at [118, 358] on img at bounding box center [114, 361] width 7 height 7
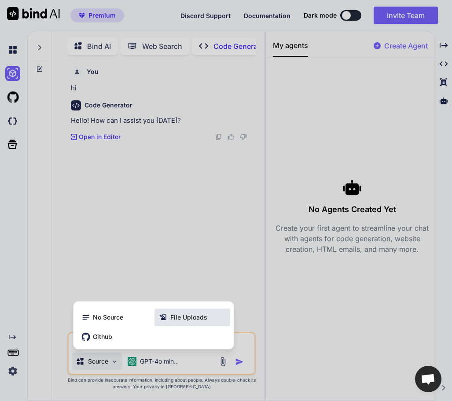
click at [189, 316] on span "File Uploads" at bounding box center [188, 317] width 37 height 9
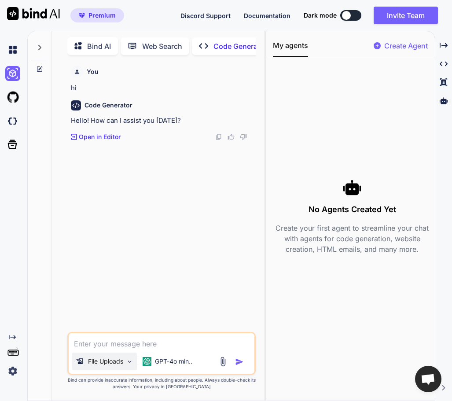
click at [120, 358] on p "File Uploads" at bounding box center [105, 361] width 35 height 9
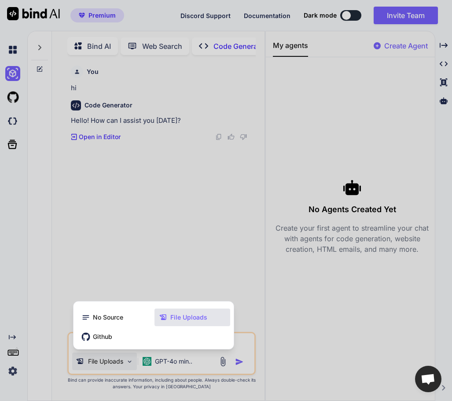
click at [191, 316] on span "File Uploads" at bounding box center [188, 317] width 37 height 9
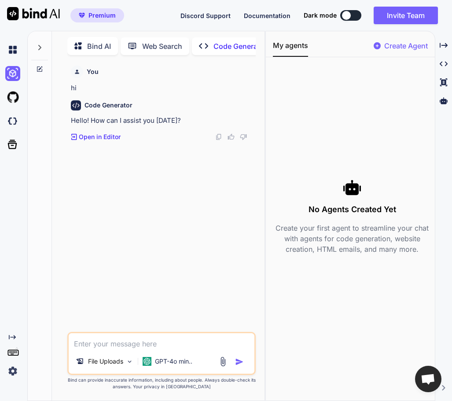
click at [224, 365] on img at bounding box center [223, 362] width 10 height 10
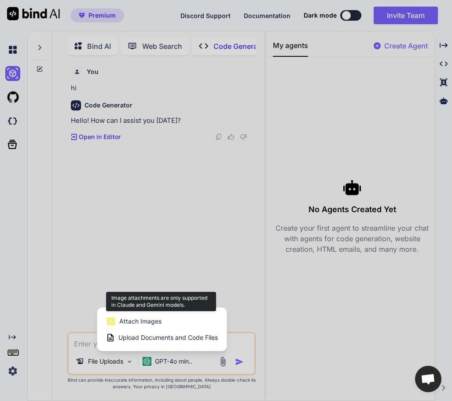
click at [193, 322] on div "Attach Images Image attachments are only supported in Claude and Gemini models." at bounding box center [162, 321] width 112 height 17
click at [137, 315] on div "Attach Images Image attachments are only supported in Claude and Gemini models." at bounding box center [162, 321] width 112 height 17
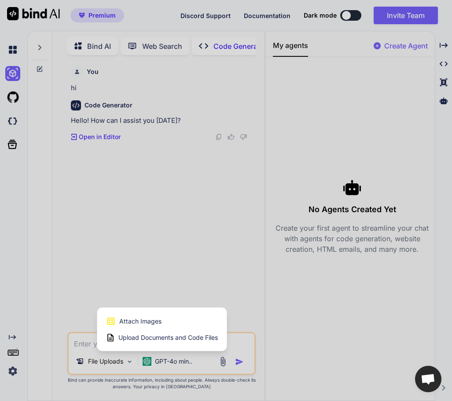
click at [149, 339] on span "Upload Documents and Code Files" at bounding box center [168, 337] width 100 height 9
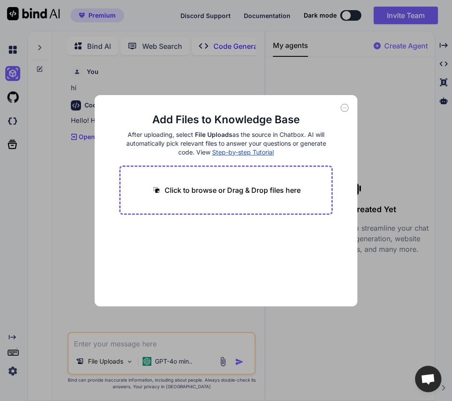
click at [346, 110] on icon at bounding box center [345, 108] width 8 height 8
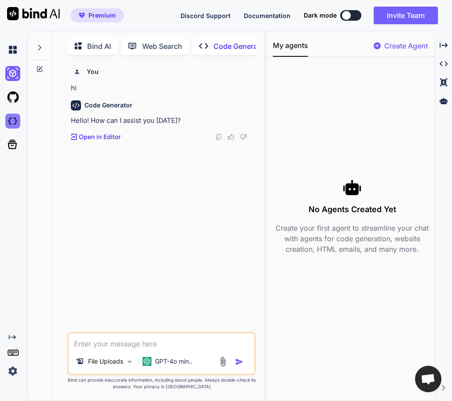
click at [13, 122] on img at bounding box center [12, 121] width 15 height 15
click at [14, 142] on icon at bounding box center [12, 144] width 9 height 9
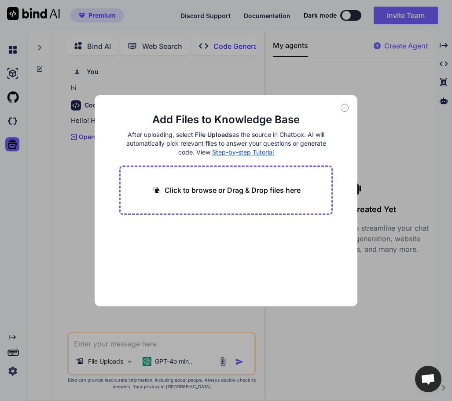
click at [250, 185] on p "Click to browse or Drag & Drop files here" at bounding box center [233, 190] width 136 height 11
click at [346, 106] on icon at bounding box center [345, 108] width 8 height 8
type textarea "x"
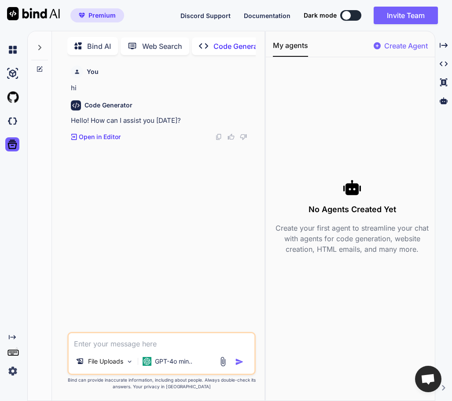
click at [102, 204] on div "You hi Code Generator Hello! How can I assist you today? Created with Pixso. Op…" at bounding box center [162, 197] width 187 height 270
click at [123, 203] on div "You hi Code Generator Hello! How can I assist you today? Created with Pixso. Op…" at bounding box center [162, 197] width 187 height 270
click at [312, 15] on span "Dark mode" at bounding box center [320, 15] width 33 height 9
click at [321, 16] on span "Dark mode" at bounding box center [320, 15] width 33 height 9
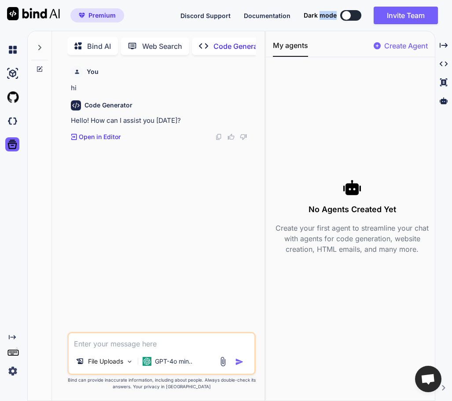
click at [321, 16] on span "Dark mode" at bounding box center [320, 15] width 33 height 9
click at [313, 17] on span "Dark mode" at bounding box center [320, 15] width 33 height 9
click at [274, 16] on span "Documentation" at bounding box center [267, 15] width 47 height 7
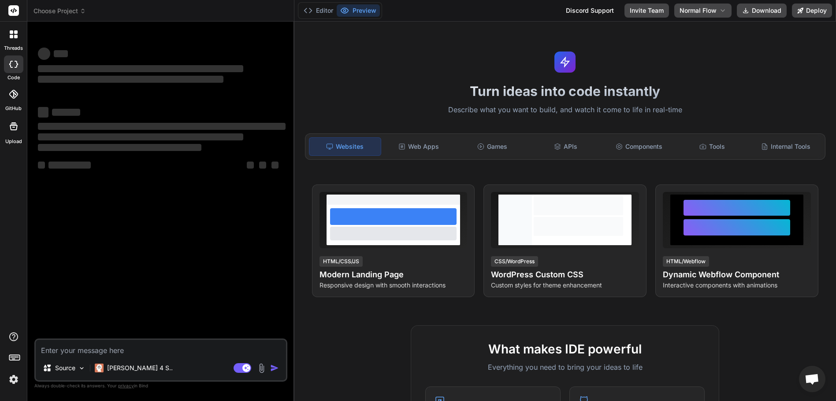
type textarea "x"
